Goal: Navigation & Orientation: Find specific page/section

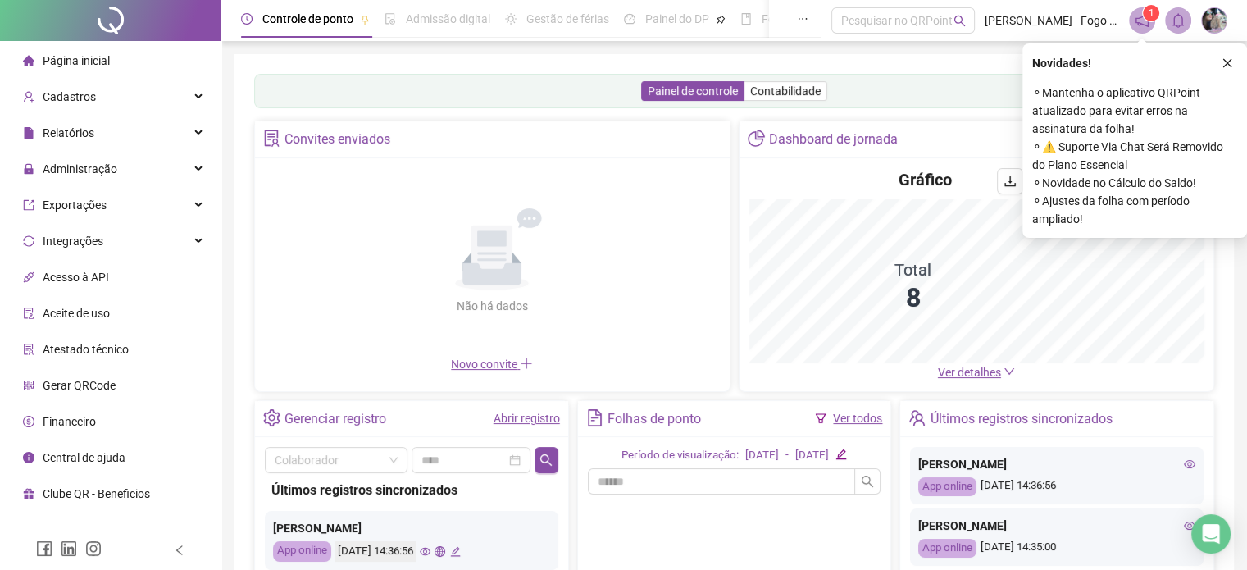
click at [1226, 63] on icon "close" at bounding box center [1227, 62] width 11 height 11
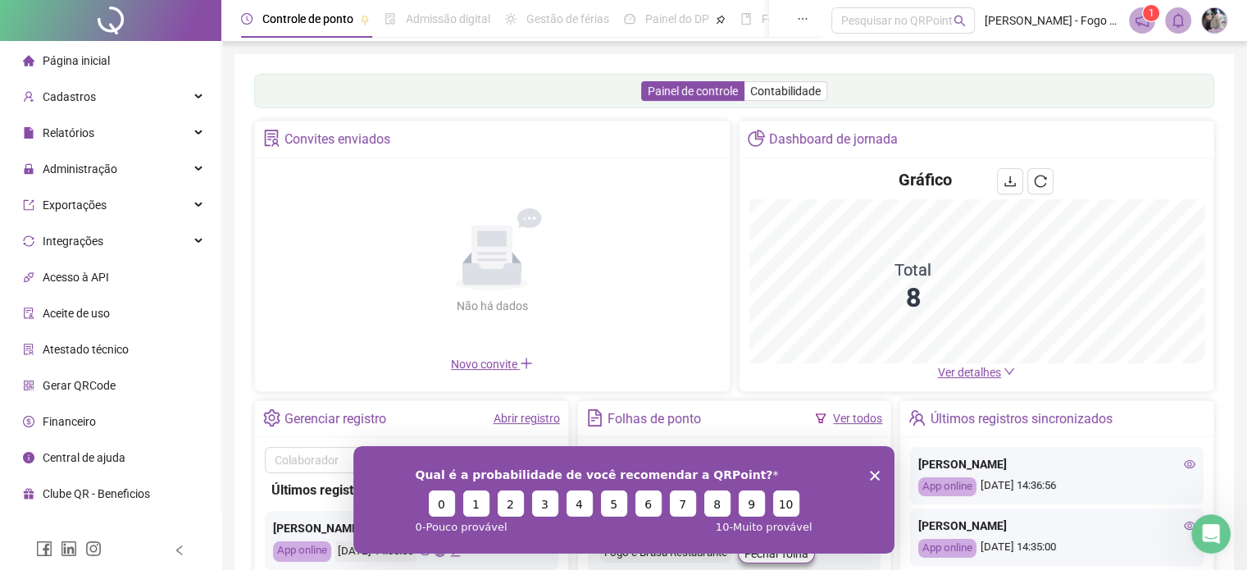
click at [874, 474] on polygon "Encerrar pesquisa" at bounding box center [874, 475] width 10 height 10
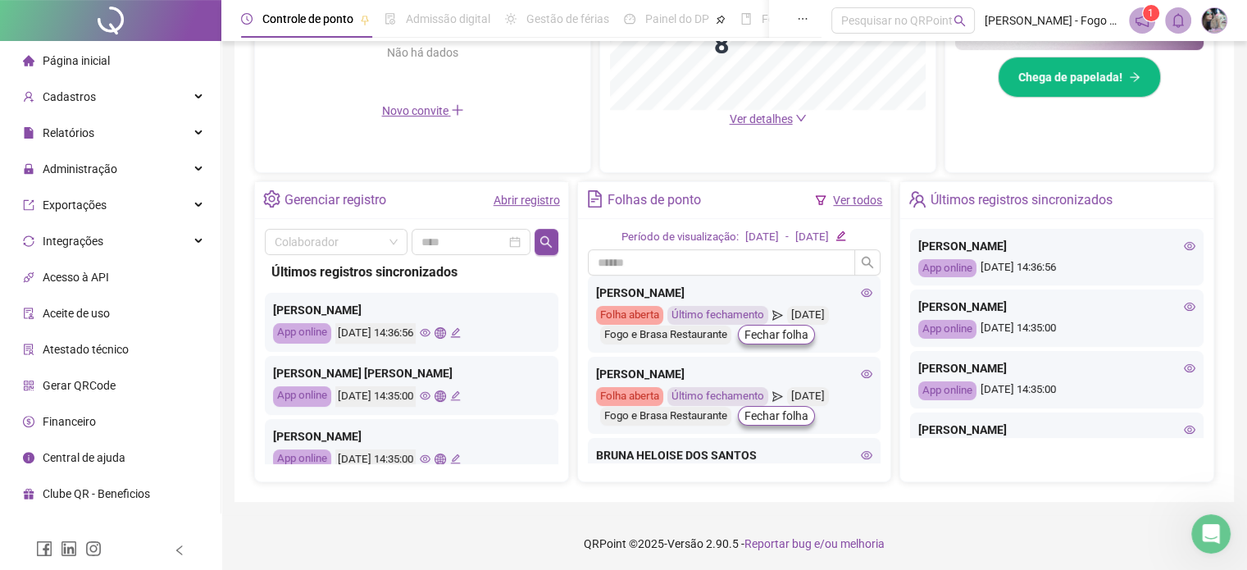
scroll to position [413, 0]
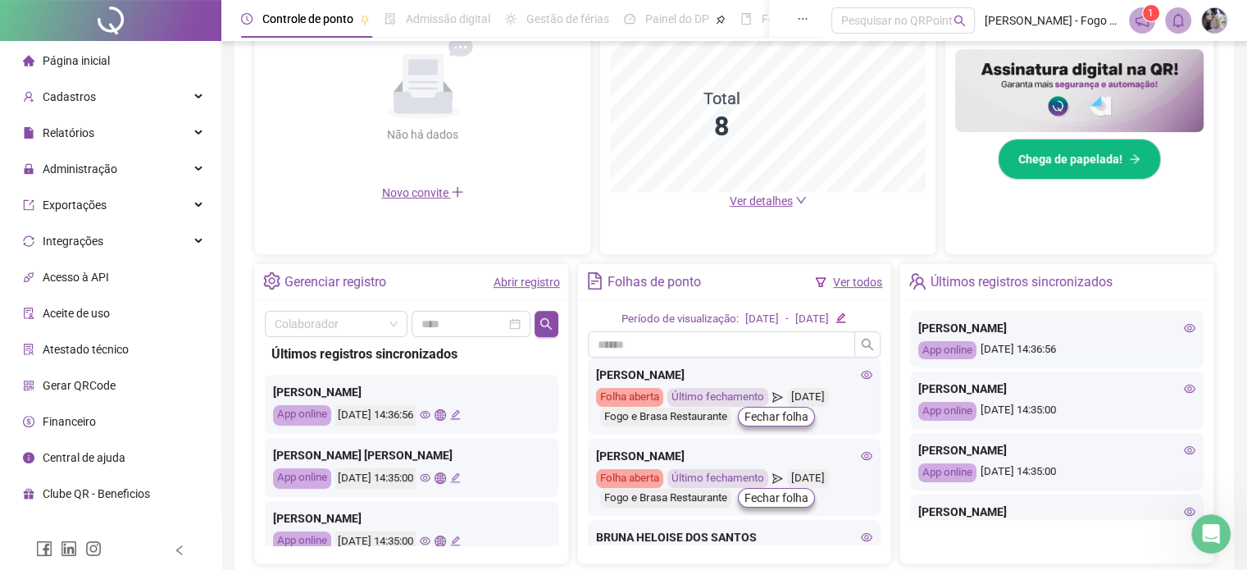
click at [461, 415] on icon "edit" at bounding box center [455, 414] width 11 height 11
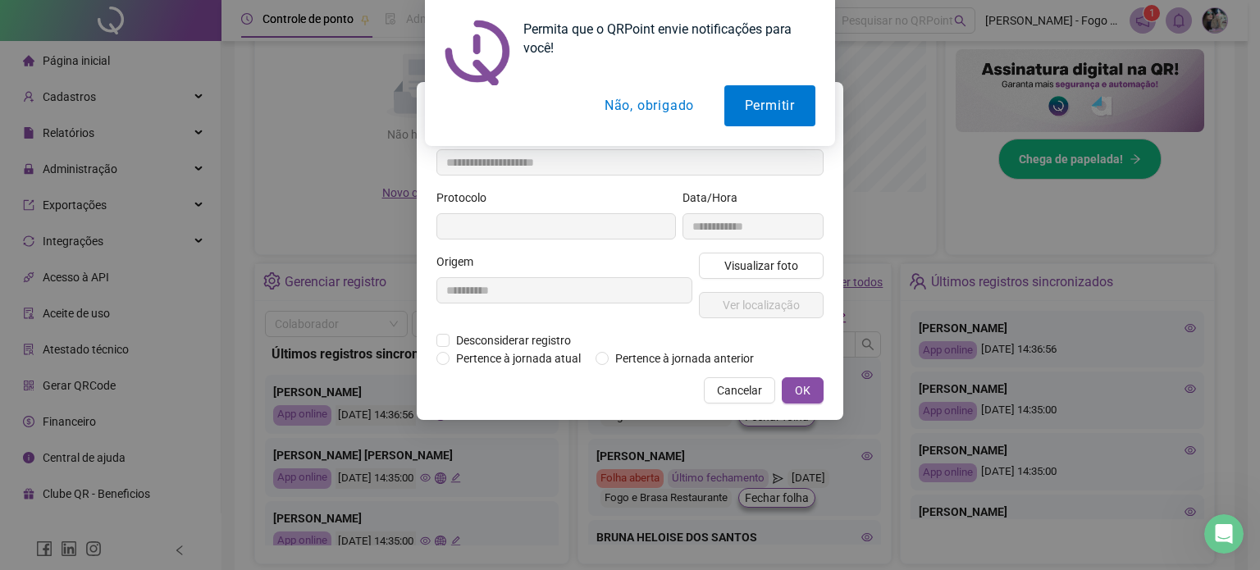
type input "**********"
click at [670, 107] on button "Não, obrigado" at bounding box center [649, 105] width 130 height 41
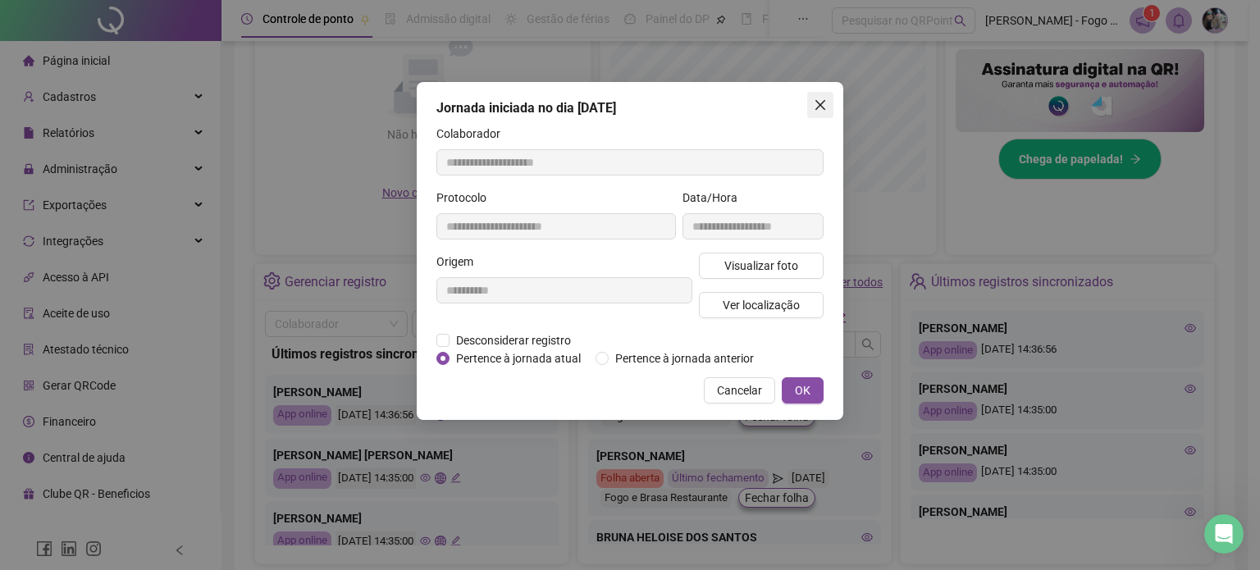
click at [817, 107] on icon "close" at bounding box center [820, 105] width 10 height 10
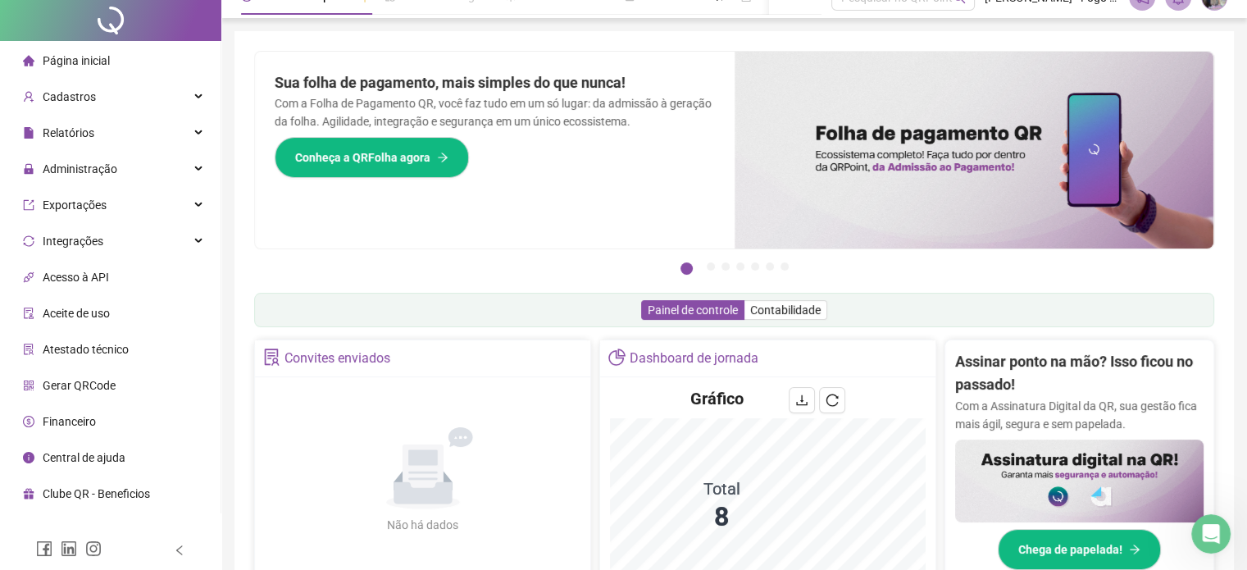
scroll to position [0, 0]
